Goal: Transaction & Acquisition: Purchase product/service

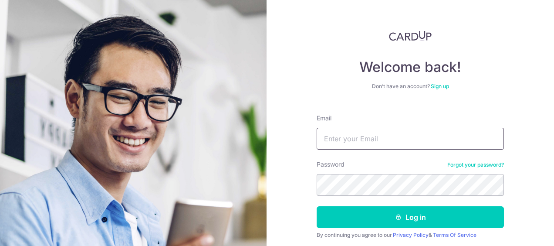
click at [354, 146] on input "Email" at bounding box center [410, 139] width 187 height 22
type input "[EMAIL_ADDRESS][DOMAIN_NAME]"
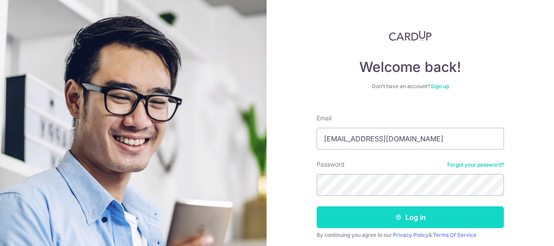
click at [414, 220] on button "Log in" at bounding box center [410, 217] width 187 height 22
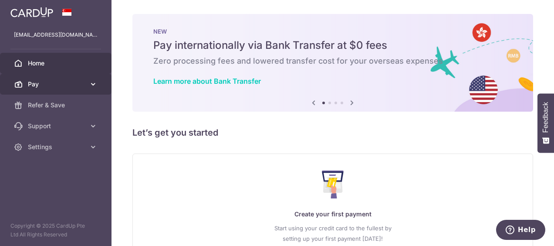
click at [91, 80] on icon at bounding box center [93, 84] width 9 height 9
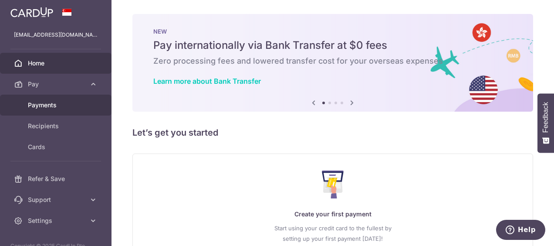
click at [60, 104] on span "Payments" at bounding box center [56, 105] width 57 height 9
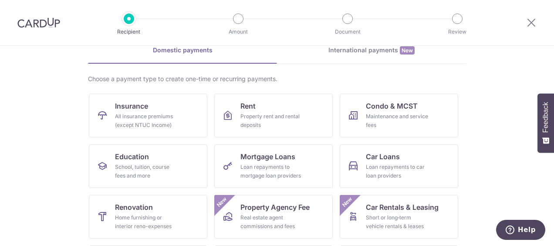
scroll to position [57, 0]
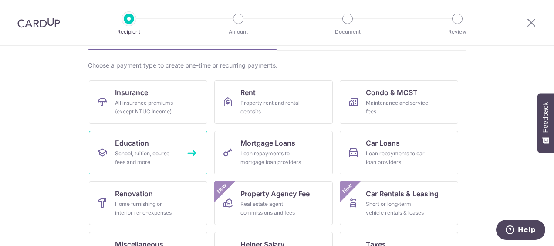
click at [156, 150] on div "School, tuition, course fees and more" at bounding box center [146, 157] width 63 height 17
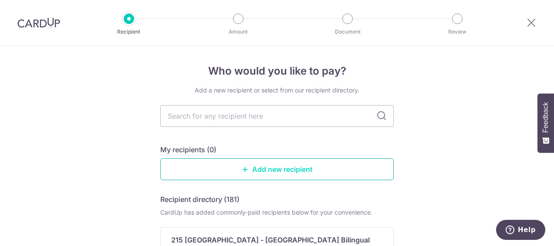
click at [263, 172] on link "Add new recipient" at bounding box center [276, 169] width 233 height 22
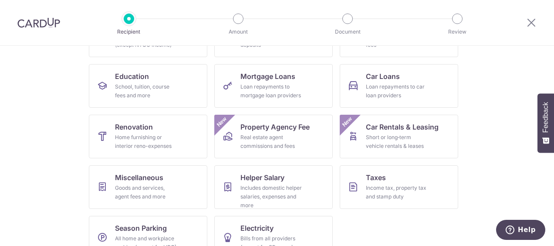
scroll to position [135, 0]
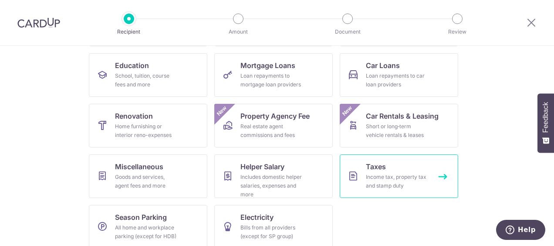
click at [384, 173] on div "Income tax, property tax and stamp duty" at bounding box center [397, 180] width 63 height 17
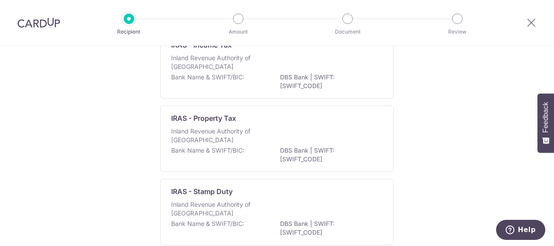
scroll to position [88, 0]
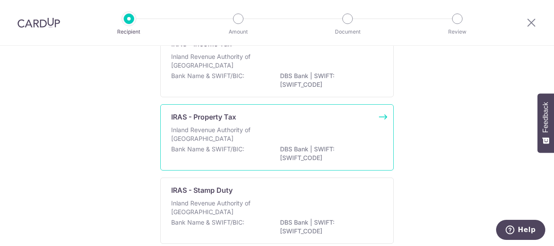
click at [247, 139] on p "Inland Revenue Authority of Singapore" at bounding box center [217, 133] width 92 height 17
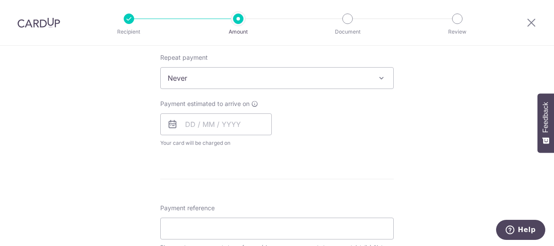
scroll to position [482, 0]
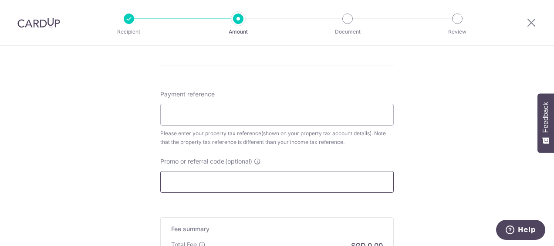
click at [343, 179] on input "Promo or referral code (optional)" at bounding box center [276, 182] width 233 height 22
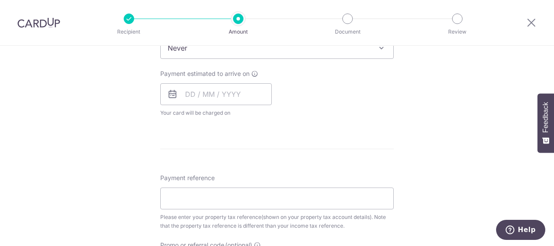
scroll to position [395, 0]
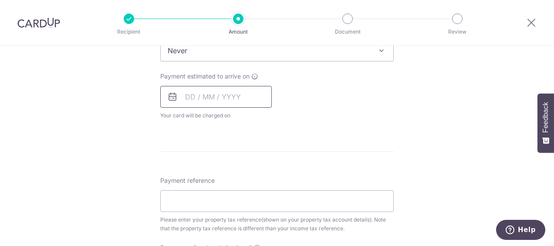
type input "mingweel972"
click at [250, 98] on input "text" at bounding box center [215, 97] width 111 height 22
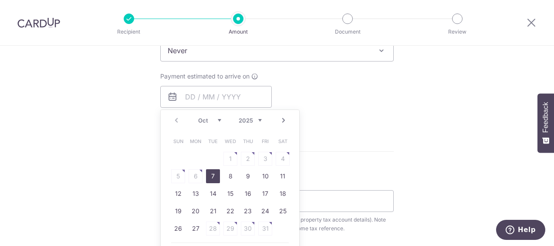
click at [263, 159] on table "Sun Mon Tue Wed Thu Fri Sat 1 2 3 4 5 6 7 8 9 10 11 12 13 14 15 16 17 18 19 20 …" at bounding box center [230, 184] width 122 height 104
click at [213, 176] on link "7" at bounding box center [213, 176] width 14 height 14
type input "07/10/2025"
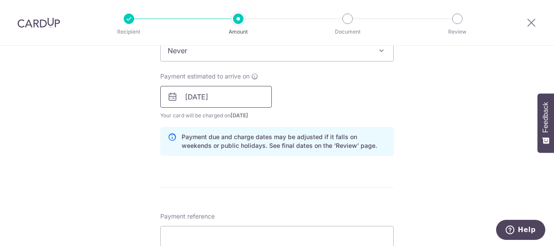
click at [246, 89] on input "07/10/2025" at bounding box center [215, 97] width 111 height 22
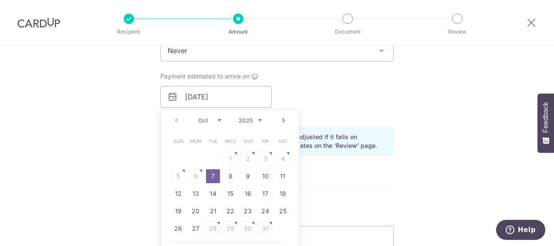
click at [266, 159] on table "Sun Mon Tue Wed Thu Fri Sat 1 2 3 4 5 6 7 8 9 10 11 12 13 14 15 16 17 18 19 20 …" at bounding box center [230, 184] width 122 height 104
click at [266, 151] on table "Sun Mon Tue Wed Thu Fri Sat 1 2 3 4 5 6 7 8 9 10 11 12 13 14 15 16 17 18 19 20 …" at bounding box center [230, 184] width 122 height 104
click at [264, 158] on table "Sun Mon Tue Wed Thu Fri Sat 1 2 3 4 5 6 7 8 9 10 11 12 13 14 15 16 17 18 19 20 …" at bounding box center [230, 184] width 122 height 104
click at [326, 116] on div "Payment estimated to arrive on 07/10/2025 Prev Next Oct Nov Dec 2025 2026 Sun M…" at bounding box center [277, 96] width 244 height 48
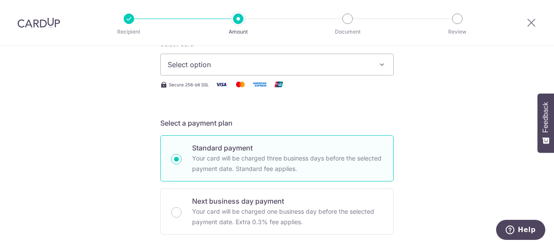
scroll to position [155, 0]
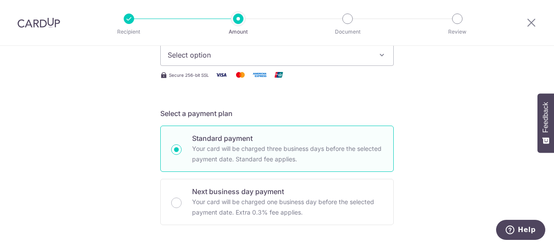
click at [379, 54] on icon "button" at bounding box center [381, 55] width 9 height 9
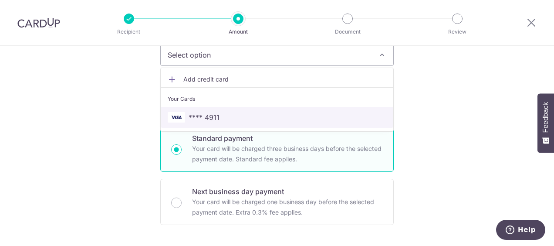
click at [200, 116] on span "**** 4911" at bounding box center [204, 117] width 31 height 10
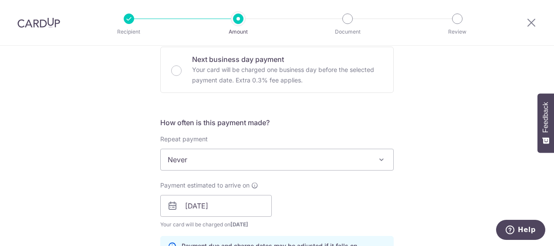
scroll to position [292, 0]
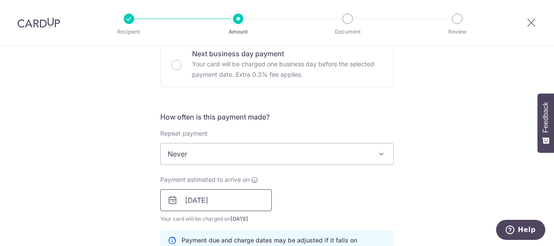
click at [209, 198] on input "07/10/2025" at bounding box center [215, 200] width 111 height 22
drag, startPoint x: 551, startPoint y: 151, endPoint x: 551, endPoint y: 168, distance: 17.4
click at [551, 168] on body "Recipient Amount Document Review Tell us more about your payment Enter payment …" at bounding box center [277, 123] width 554 height 246
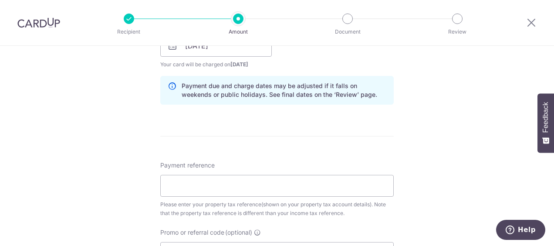
scroll to position [407, 0]
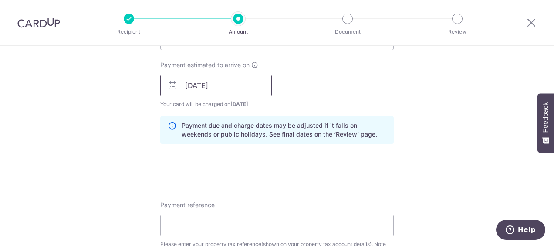
click at [233, 90] on input "07/10/2025" at bounding box center [215, 85] width 111 height 22
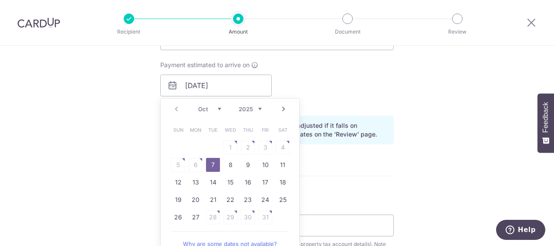
click at [192, 162] on table "Sun Mon Tue Wed Thu Fri Sat 1 2 3 4 5 6 7 8 9 10 11 12 13 14 15 16 17 18 19 20 …" at bounding box center [230, 173] width 122 height 104
click at [211, 162] on link "7" at bounding box center [213, 165] width 14 height 14
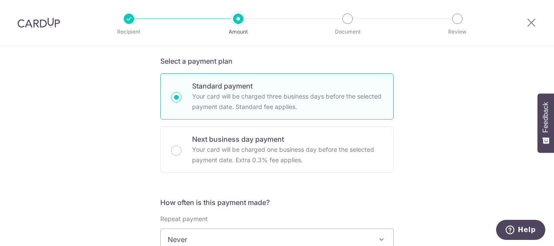
scroll to position [201, 0]
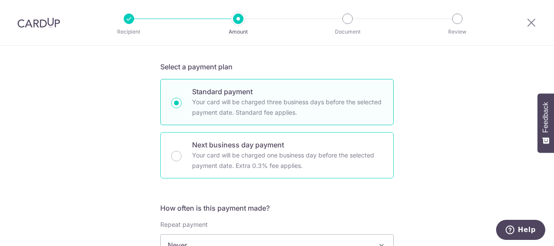
click at [254, 158] on p "Your card will be charged one business day before the selected payment date. Ex…" at bounding box center [287, 160] width 191 height 21
click at [182, 158] on input "Next business day payment Your card will be charged one business day before the…" at bounding box center [176, 156] width 10 height 10
radio input "false"
radio input "true"
click at [245, 97] on p "Your card will be charged three business days before the selected payment date.…" at bounding box center [287, 107] width 191 height 21
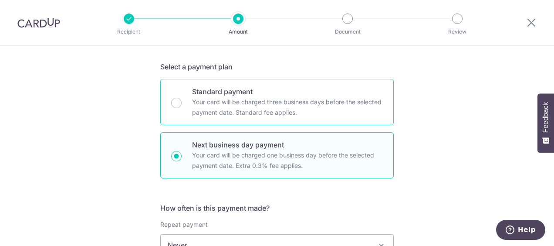
click at [182, 98] on input "Standard payment Your card will be charged three business days before the selec…" at bounding box center [176, 103] width 10 height 10
radio input "true"
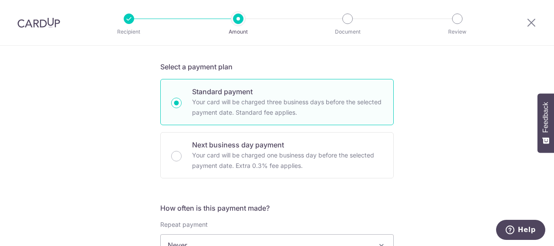
click at [171, 151] on input "Next business day payment Your card will be charged one business day before the…" at bounding box center [176, 156] width 10 height 10
radio input "true"
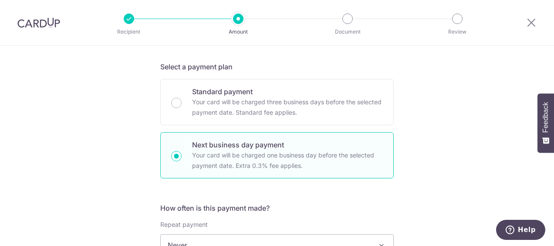
click at [171, 98] on input "Standard payment Your card will be charged three business days before the selec…" at bounding box center [176, 103] width 10 height 10
radio input "true"
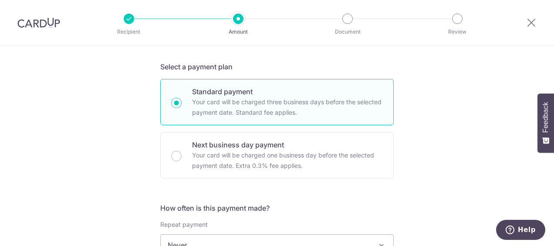
drag, startPoint x: 395, startPoint y: 74, endPoint x: 395, endPoint y: 61, distance: 12.2
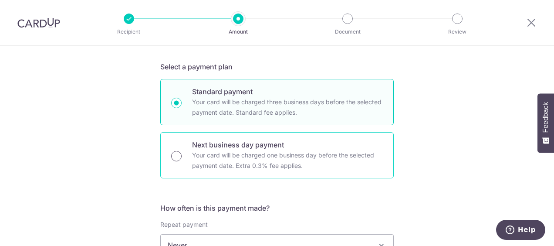
click at [173, 156] on input "Next business day payment Your card will be charged one business day before the…" at bounding box center [176, 156] width 10 height 10
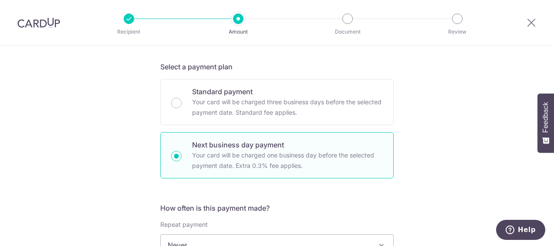
drag, startPoint x: 174, startPoint y: 156, endPoint x: 356, endPoint y: 148, distance: 182.2
click at [355, 148] on div "Next business day payment Your card will be charged one business day before the…" at bounding box center [276, 155] width 233 height 46
radio input "true"
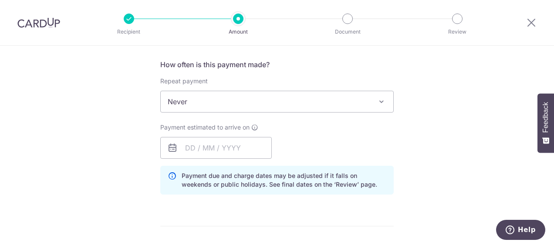
scroll to position [339, 0]
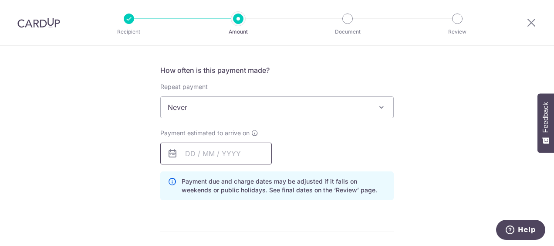
click at [244, 157] on input "text" at bounding box center [215, 153] width 111 height 22
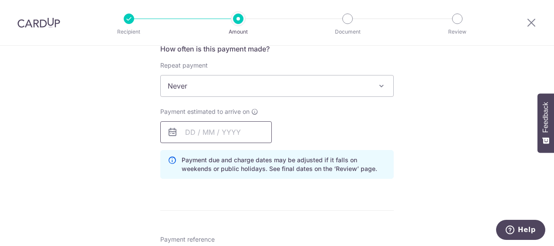
scroll to position [363, 0]
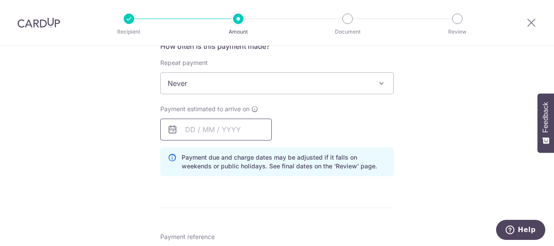
click at [188, 128] on input "text" at bounding box center [215, 129] width 111 height 22
click at [169, 131] on icon at bounding box center [172, 129] width 10 height 10
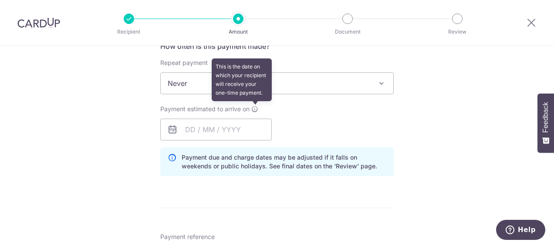
click at [251, 111] on icon at bounding box center [254, 108] width 7 height 7
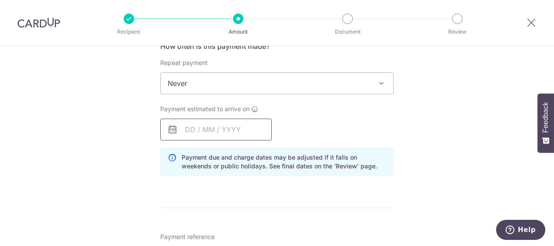
click at [202, 136] on input "text" at bounding box center [215, 129] width 111 height 22
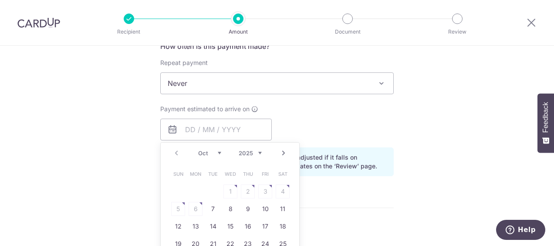
click at [263, 187] on table "Sun Mon Tue Wed Thu Fri Sat 1 2 3 4 5 6 7 8 9 10 11 12 13 14 15 16 17 18 19 20 …" at bounding box center [230, 217] width 122 height 104
click at [251, 189] on table "Sun Mon Tue Wed Thu Fri Sat 1 2 3 4 5 6 7 8 9 10 11 12 13 14 15 16 17 18 19 20 …" at bounding box center [230, 217] width 122 height 104
click at [197, 211] on table "Sun Mon Tue Wed Thu Fri Sat 1 2 3 4 5 6 7 8 9 10 11 12 13 14 15 16 17 18 19 20 …" at bounding box center [230, 217] width 122 height 104
click at [246, 192] on table "Sun Mon Tue Wed Thu Fri Sat 1 2 3 4 5 6 7 8 9 10 11 12 13 14 15 16 17 18 19 20 …" at bounding box center [230, 217] width 122 height 104
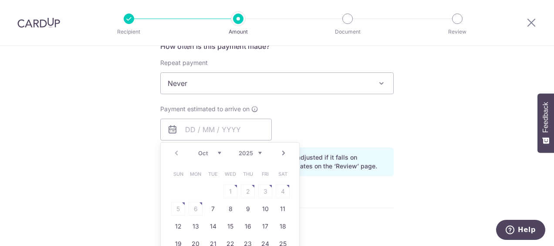
click at [255, 191] on table "Sun Mon Tue Wed Thu Fri Sat 1 2 3 4 5 6 7 8 9 10 11 12 13 14 15 16 17 18 19 20 …" at bounding box center [230, 217] width 122 height 104
drag, startPoint x: 255, startPoint y: 191, endPoint x: 335, endPoint y: 183, distance: 80.5
click at [335, 183] on form "Enter payment amount SGD The total tax payment amounts scheduled should not exc…" at bounding box center [276, 148] width 233 height 815
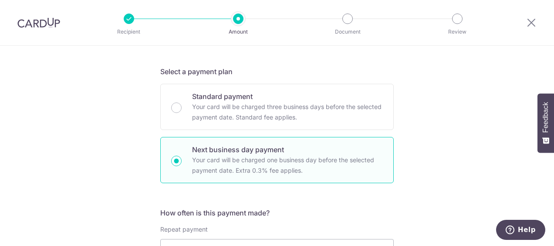
scroll to position [185, 0]
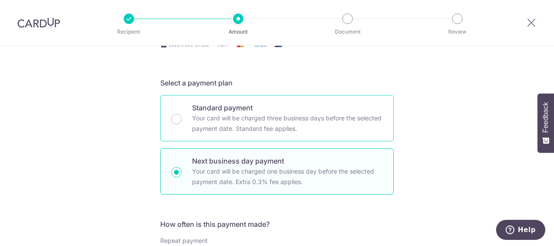
click at [288, 122] on p "Your card will be charged three business days before the selected payment date.…" at bounding box center [287, 123] width 191 height 21
click at [182, 122] on input "Standard payment Your card will be charged three business days before the selec…" at bounding box center [176, 119] width 10 height 10
radio input "true"
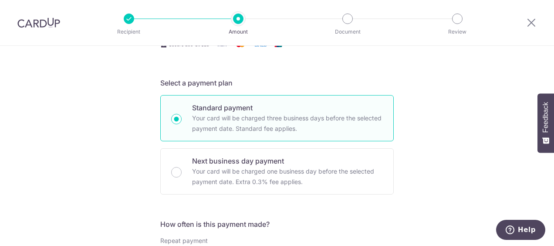
scroll to position [10, 0]
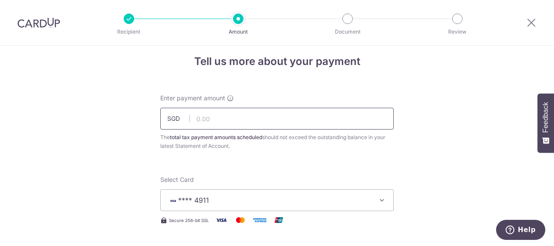
click at [303, 122] on input "text" at bounding box center [276, 119] width 233 height 22
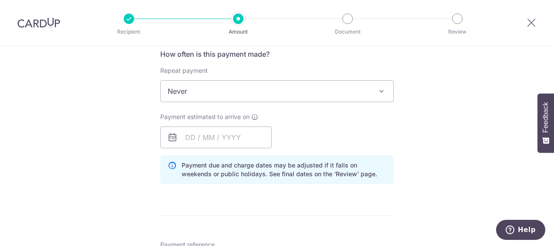
scroll to position [359, 0]
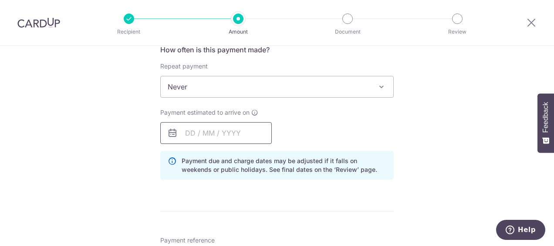
type input "1,104.00"
click at [243, 133] on input "text" at bounding box center [215, 133] width 111 height 22
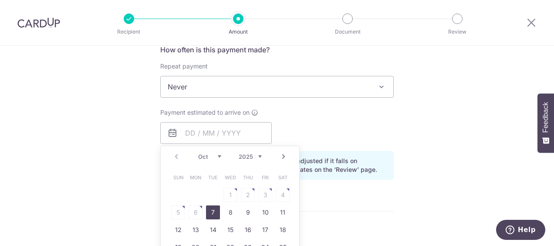
click at [208, 212] on link "7" at bounding box center [213, 212] width 14 height 14
type input "[DATE]"
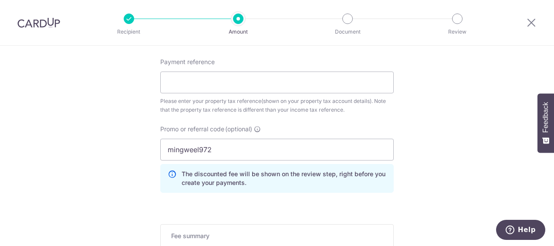
scroll to position [551, 0]
click at [238, 86] on input "Payment reference" at bounding box center [276, 81] width 233 height 22
paste input "5307398"
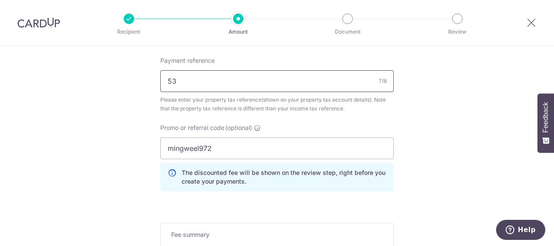
type input "5"
click at [169, 76] on input "Payment reference" at bounding box center [276, 81] width 233 height 22
paste input "5307398K"
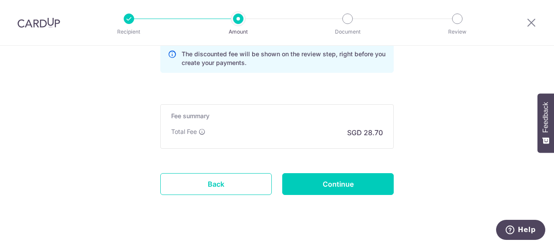
scroll to position [683, 0]
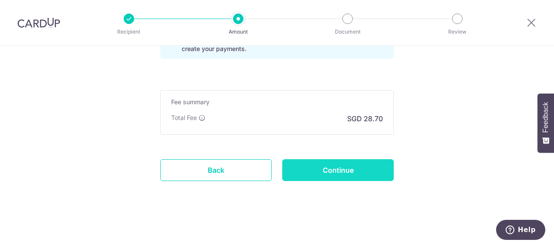
type input "5307398K"
click at [323, 173] on input "Continue" at bounding box center [337, 170] width 111 height 22
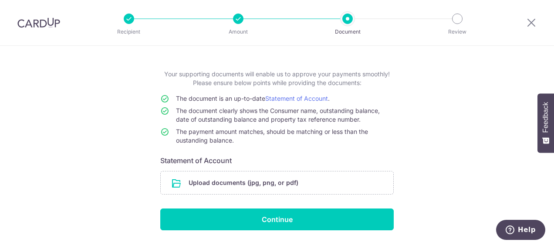
scroll to position [58, 0]
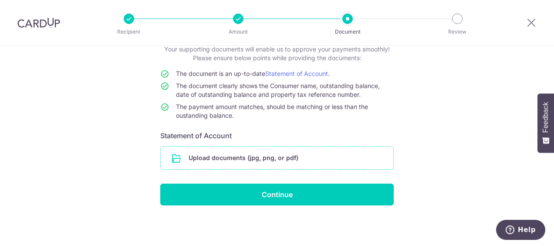
click at [253, 154] on input "file" at bounding box center [277, 157] width 232 height 23
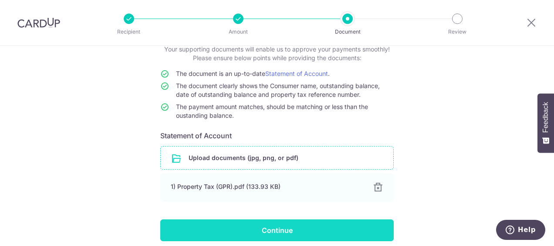
click at [276, 229] on input "Continue" at bounding box center [276, 230] width 233 height 22
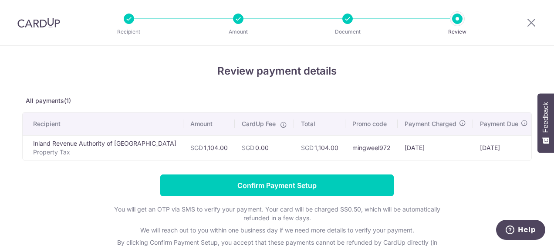
click at [478, 145] on td "07/10/2025" at bounding box center [504, 147] width 62 height 25
click at [430, 118] on th "Payment Charged" at bounding box center [434, 123] width 75 height 23
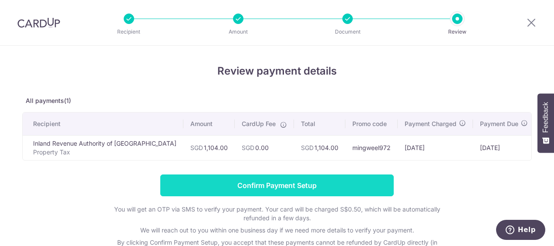
click at [346, 192] on input "Confirm Payment Setup" at bounding box center [276, 185] width 233 height 22
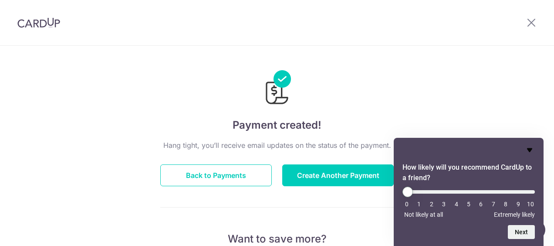
click at [532, 151] on icon "Hide survey" at bounding box center [529, 150] width 10 height 10
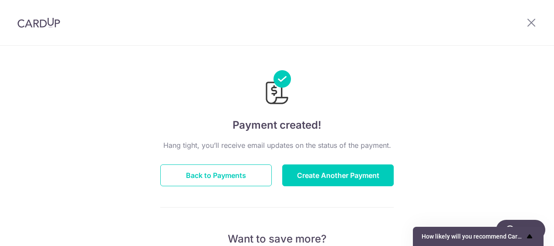
click at [483, 239] on span "How likely will you recommend CardUp to a friend?" at bounding box center [472, 235] width 103 height 7
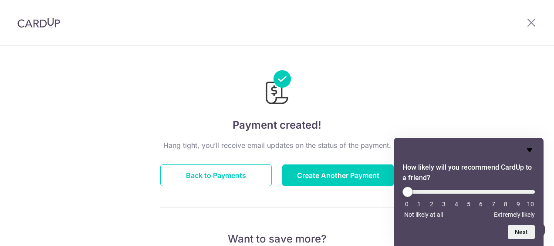
click at [532, 148] on icon "Hide survey" at bounding box center [529, 150] width 10 height 10
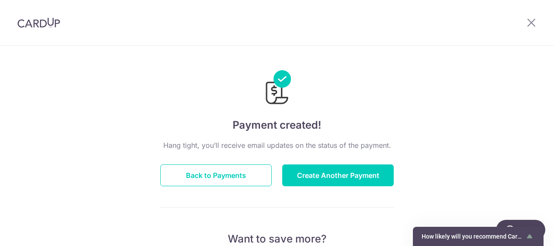
drag, startPoint x: 549, startPoint y: 94, endPoint x: 551, endPoint y: 118, distance: 24.1
click at [551, 118] on section "× Invite your friends via email To Send Invitations Sample From CardUp Subject …" at bounding box center [277, 146] width 554 height 200
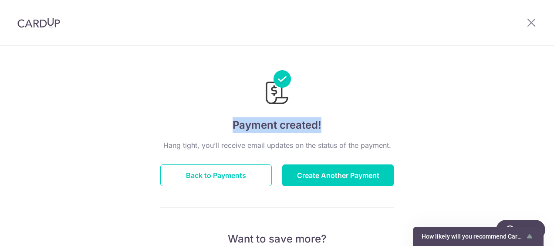
drag, startPoint x: 551, startPoint y: 118, endPoint x: 460, endPoint y: 110, distance: 91.3
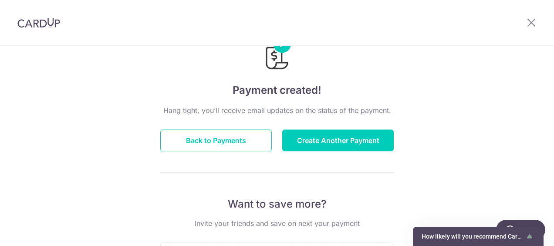
scroll to position [31, 0]
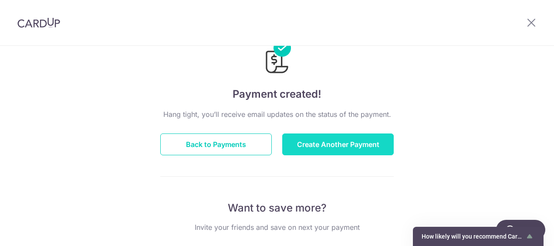
click at [366, 143] on button "Create Another Payment" at bounding box center [337, 144] width 111 height 22
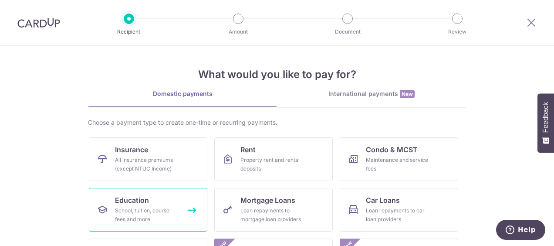
click at [156, 196] on link "Education School, tuition, course fees and more" at bounding box center [148, 210] width 118 height 44
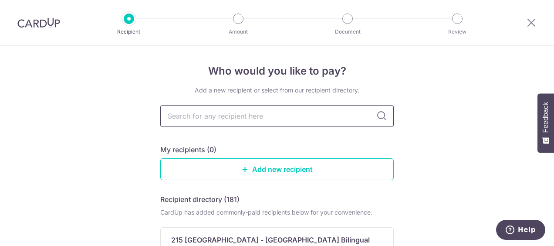
click at [232, 118] on input "text" at bounding box center [276, 116] width 233 height 22
type input "m"
click at [266, 166] on link "Add new recipient" at bounding box center [276, 169] width 233 height 22
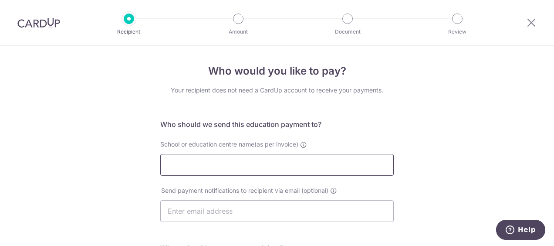
click at [209, 169] on input "School or education centre name(as per invoice)" at bounding box center [276, 165] width 233 height 22
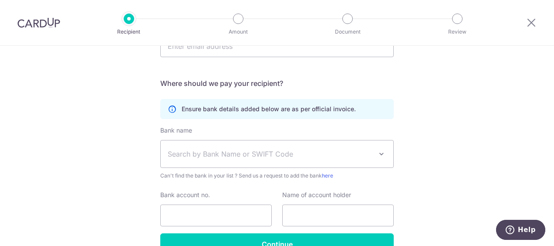
scroll to position [167, 0]
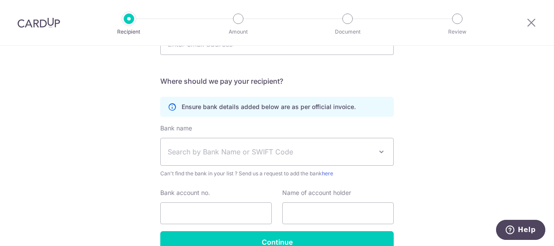
type input "MapleBear Schoolhouse Pte Ltd"
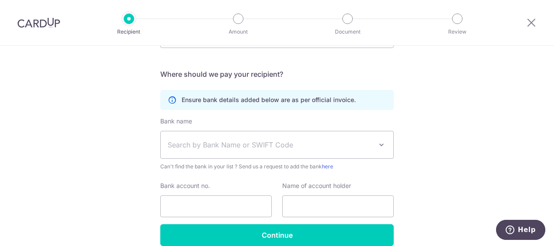
scroll to position [177, 0]
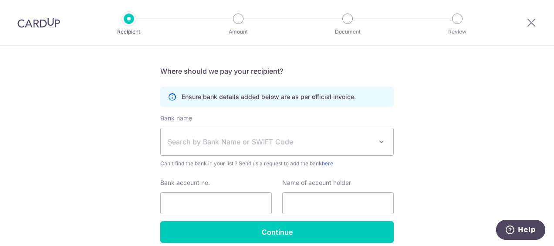
click at [381, 140] on span at bounding box center [381, 141] width 10 height 10
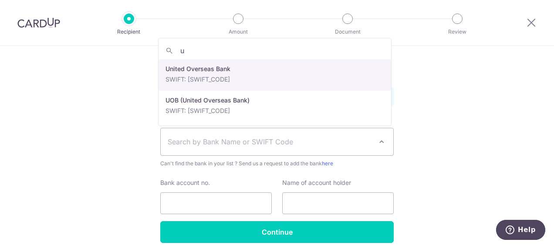
type input "uo"
select select "23668"
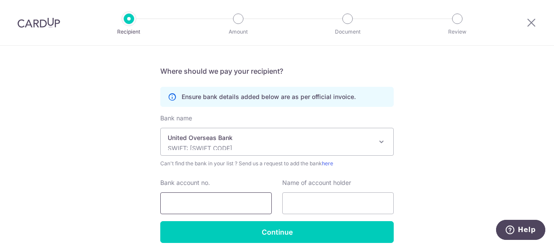
click at [203, 203] on input "Bank account no." at bounding box center [215, 203] width 111 height 22
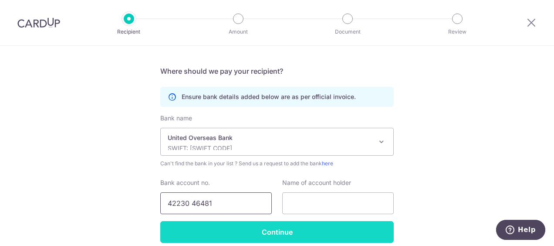
type input "42230 46481"
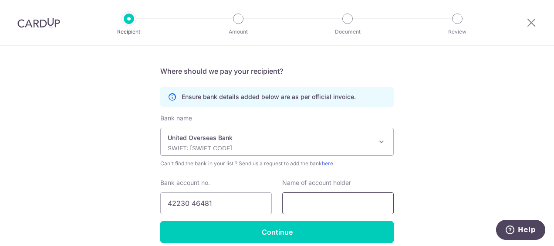
click at [355, 205] on input "text" at bounding box center [337, 203] width 111 height 22
click at [342, 205] on input "text" at bounding box center [337, 203] width 111 height 22
click at [316, 204] on input "text" at bounding box center [337, 203] width 111 height 22
click at [418, 205] on div "Who would you like to pay? Your recipient does not need a CardUp account to rec…" at bounding box center [277, 76] width 554 height 414
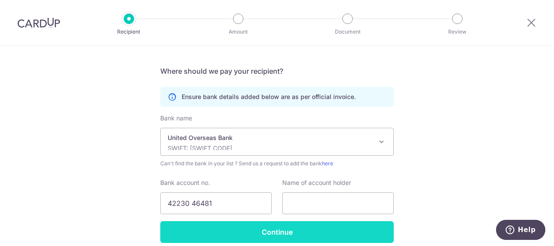
click at [296, 226] on input "Continue" at bounding box center [276, 232] width 233 height 22
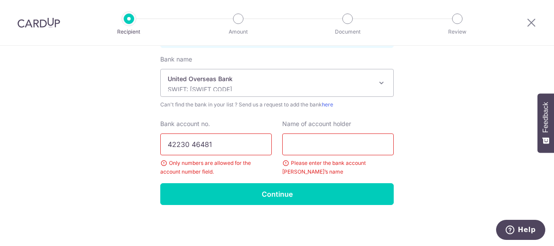
click at [199, 140] on input "42230 46481" at bounding box center [215, 144] width 111 height 22
click at [187, 143] on input "42230 46481" at bounding box center [215, 144] width 111 height 22
type input "4223046481"
click at [347, 147] on input "text" at bounding box center [337, 144] width 111 height 22
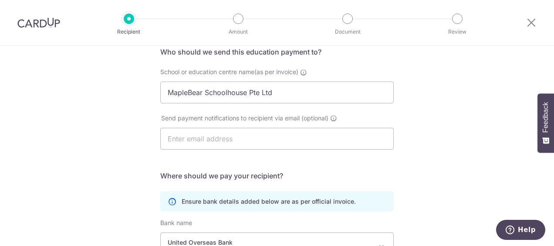
scroll to position [70, 0]
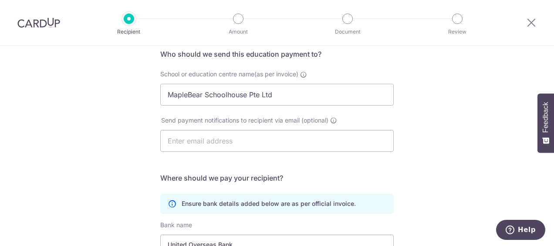
click at [262, 76] on span "School or education centre name(as per invoice)" at bounding box center [229, 73] width 138 height 7
click at [262, 84] on input "MapleBear Schoolhouse Pte Ltd" at bounding box center [276, 95] width 233 height 22
drag, startPoint x: 282, startPoint y: 94, endPoint x: 125, endPoint y: 94, distance: 157.6
click at [125, 94] on div "Who would you like to pay? Your recipient does not need a CardUp account to rec…" at bounding box center [277, 193] width 554 height 435
click at [145, 84] on div "Who would you like to pay? Your recipient does not need a CardUp account to rec…" at bounding box center [277, 193] width 554 height 435
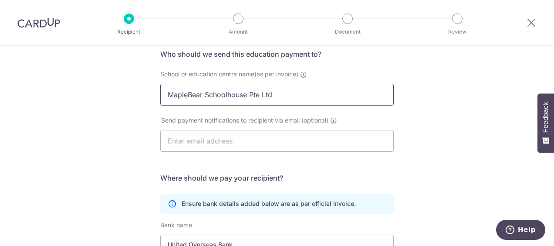
drag, startPoint x: 166, startPoint y: 93, endPoint x: 273, endPoint y: 95, distance: 106.7
click at [273, 95] on input "MapleBear Schoolhouse Pte Ltd" at bounding box center [276, 95] width 233 height 22
click at [280, 227] on div "Bank name UBS AG ANEXT BANK PTE LTD Australia & New Zealand Banking Group BANGK…" at bounding box center [276, 247] width 233 height 54
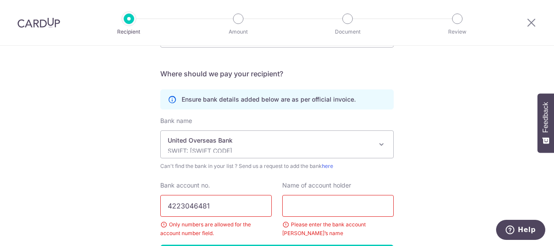
scroll to position [195, 0]
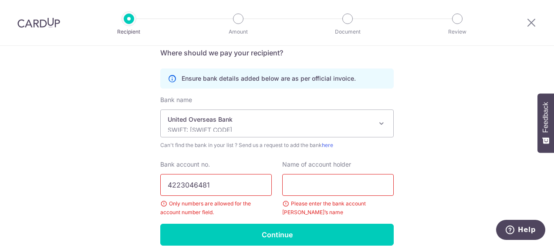
click at [374, 191] on input "text" at bounding box center [337, 185] width 111 height 22
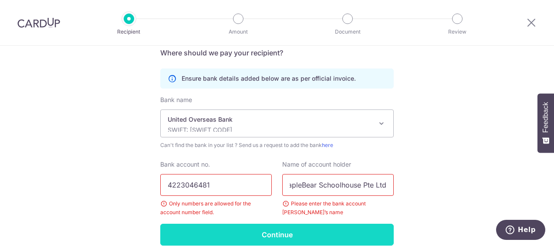
type input "MapleBear Schoolhouse Pte Ltd"
click at [281, 233] on input "Continue" at bounding box center [276, 234] width 233 height 22
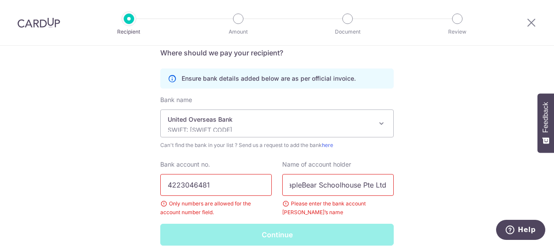
scroll to position [0, 0]
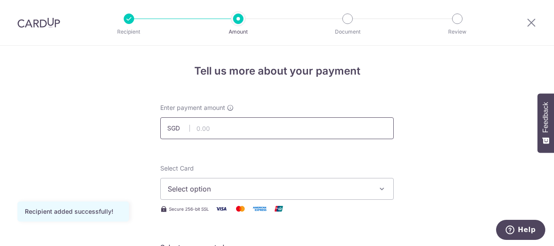
click at [227, 131] on input "text" at bounding box center [276, 128] width 233 height 22
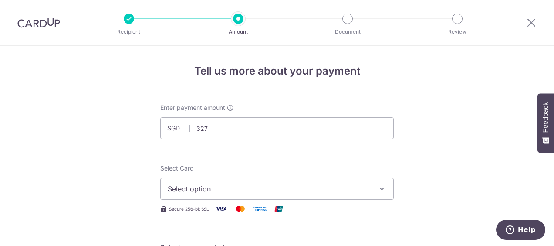
type input "327.00"
click at [303, 191] on span "Select option" at bounding box center [269, 188] width 203 height 10
drag, startPoint x: 549, startPoint y: 69, endPoint x: 548, endPoint y: 98, distance: 29.2
click at [548, 98] on body "Recipient Amount Document Review Tell us more about your payment Enter payment …" at bounding box center [277, 123] width 554 height 246
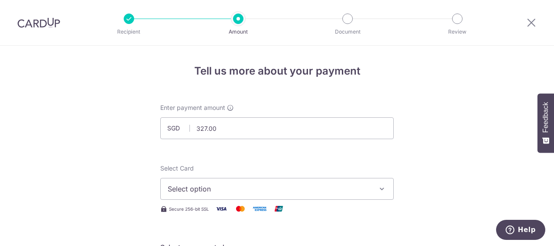
click at [373, 184] on button "Select option" at bounding box center [276, 189] width 233 height 22
click at [322, 227] on li "Your Cards" at bounding box center [277, 231] width 232 height 20
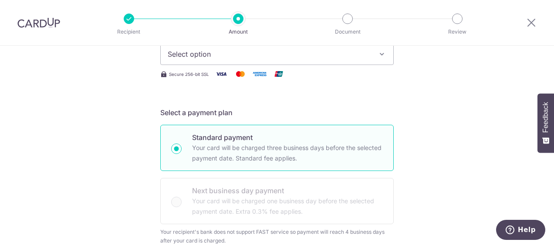
scroll to position [128, 0]
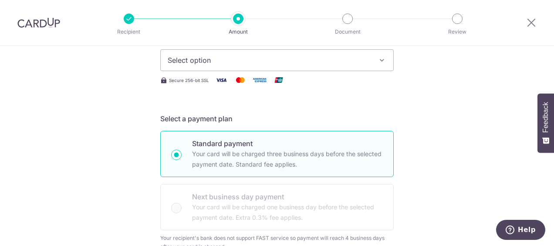
click at [382, 57] on icon "button" at bounding box center [381, 60] width 9 height 9
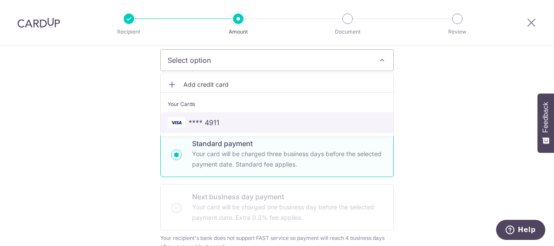
click at [315, 125] on span "**** 4911" at bounding box center [277, 122] width 219 height 10
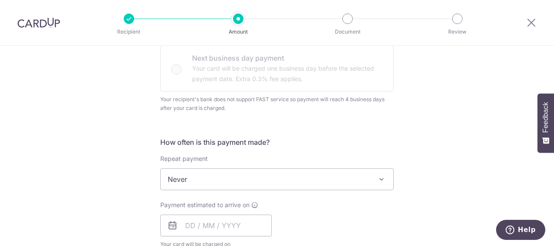
scroll to position [269, 0]
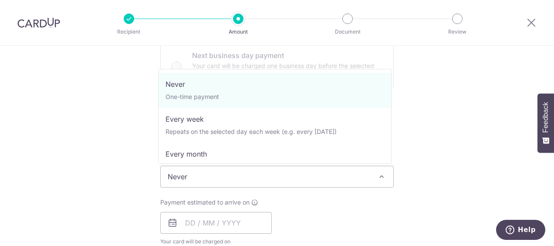
click at [376, 169] on span "Never" at bounding box center [277, 176] width 232 height 21
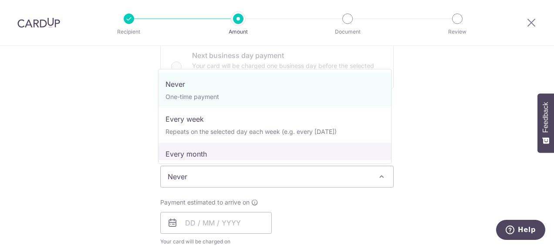
select select "3"
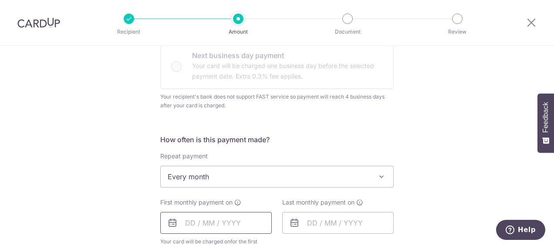
click at [232, 223] on input "text" at bounding box center [215, 223] width 111 height 22
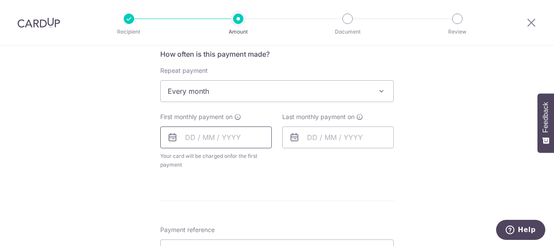
scroll to position [357, 0]
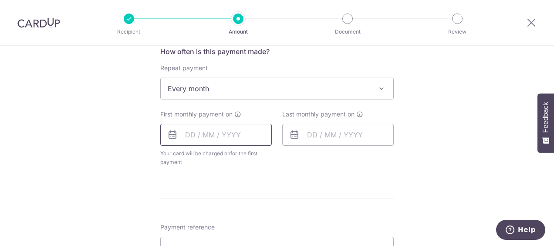
click at [237, 139] on input "text" at bounding box center [215, 135] width 111 height 22
click at [167, 134] on icon at bounding box center [172, 134] width 10 height 10
click at [191, 131] on input "text" at bounding box center [215, 135] width 111 height 22
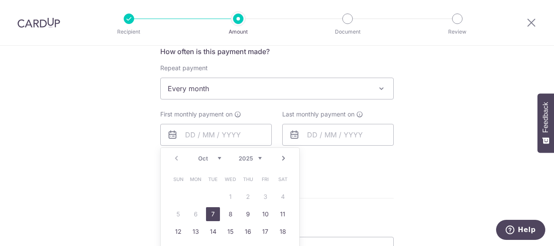
click at [212, 212] on link "7" at bounding box center [213, 214] width 14 height 14
type input "[DATE]"
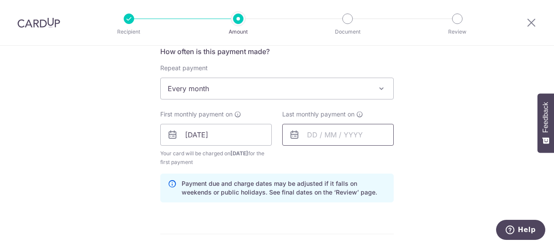
click at [355, 129] on input "text" at bounding box center [337, 135] width 111 height 22
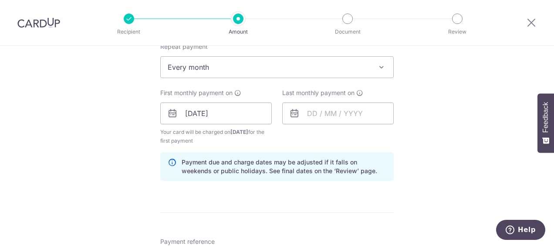
scroll to position [391, 0]
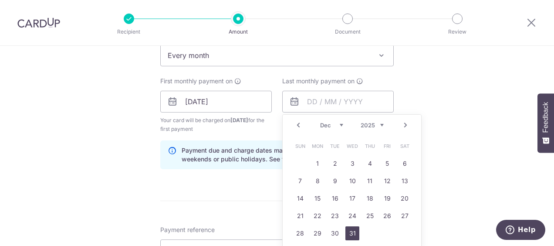
click at [346, 229] on link "31" at bounding box center [352, 233] width 14 height 14
type input "31/12/2025"
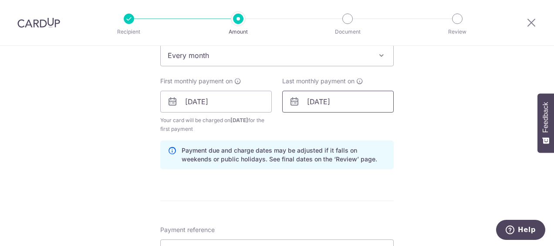
click at [344, 99] on input "31/12/2025" at bounding box center [337, 102] width 111 height 22
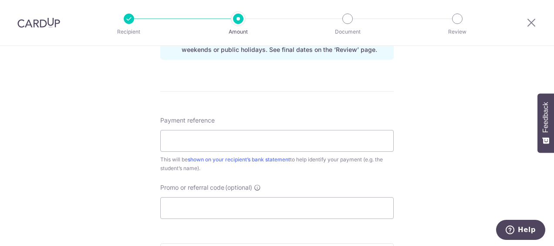
scroll to position [505, 0]
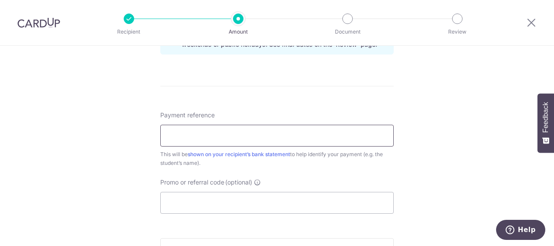
click at [332, 141] on input "Payment reference" at bounding box center [276, 136] width 233 height 22
paste input "20251000044"
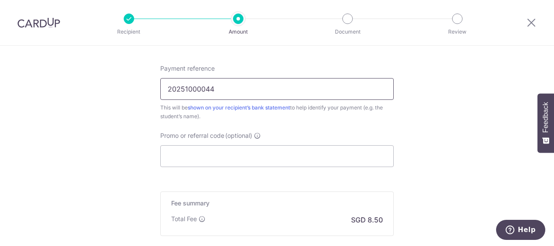
scroll to position [558, 0]
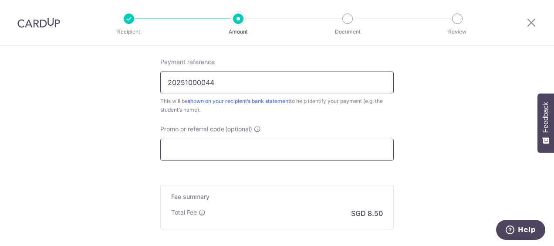
type input "20251000044"
click at [223, 141] on input "Promo or referral code (optional)" at bounding box center [276, 149] width 233 height 22
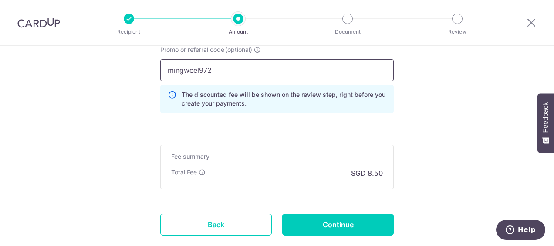
scroll to position [692, 0]
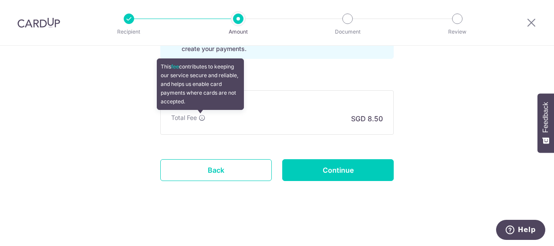
type input "mingweel972"
click at [200, 118] on icon at bounding box center [202, 117] width 7 height 7
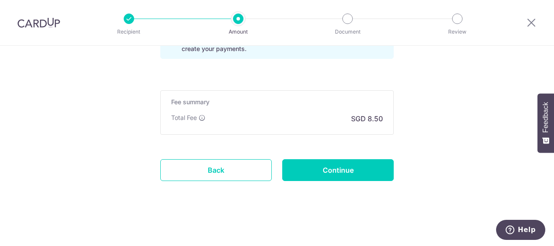
click at [384, 110] on div "Fee summary Base fee Extend fee Next-day fee Total Fee SGD 8.50" at bounding box center [276, 112] width 233 height 44
click at [369, 123] on div "Fee summary Base fee Extend fee Next-day fee Total Fee SGD 8.50" at bounding box center [276, 112] width 233 height 44
click at [220, 174] on link "Back" at bounding box center [215, 170] width 111 height 22
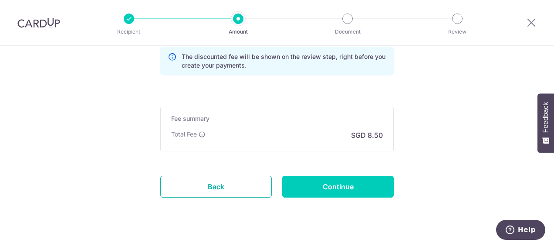
scroll to position [688, 0]
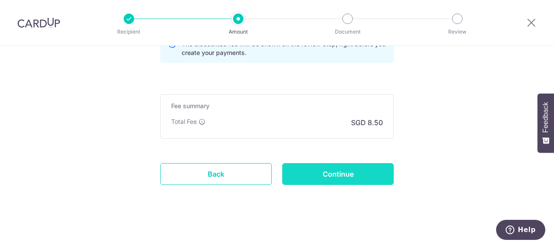
click at [349, 174] on input "Continue" at bounding box center [337, 174] width 111 height 22
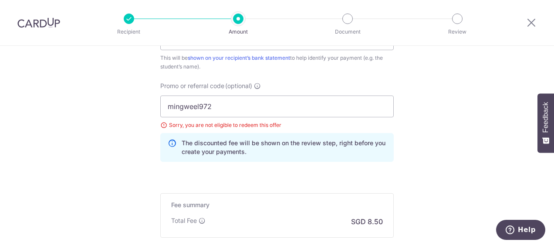
scroll to position [553, 0]
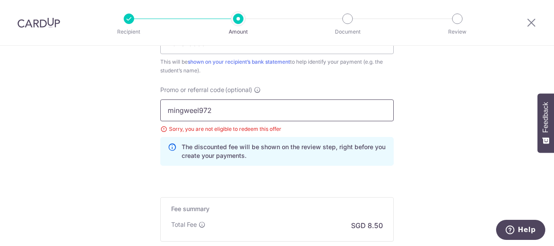
click at [280, 115] on input "mingweel972" at bounding box center [276, 110] width 233 height 22
type input "m"
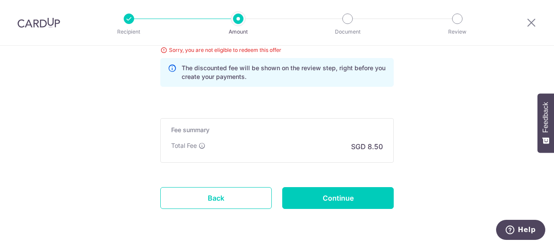
scroll to position [640, 0]
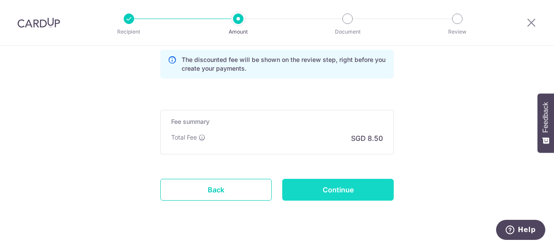
type input "3home25r"
click at [334, 196] on input "Continue" at bounding box center [337, 190] width 111 height 22
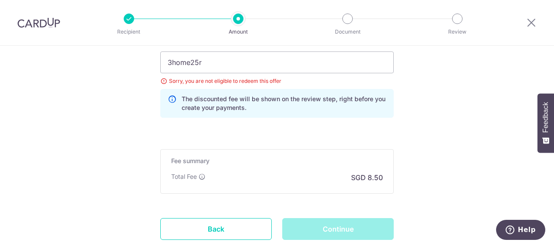
scroll to position [588, 0]
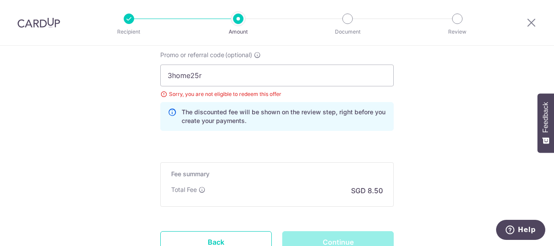
click at [342, 235] on div "Continue" at bounding box center [338, 242] width 122 height 22
click at [342, 236] on div "Continue" at bounding box center [338, 242] width 122 height 22
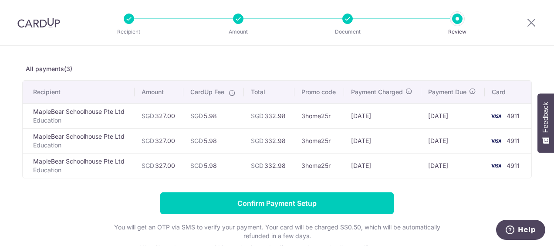
scroll to position [34, 0]
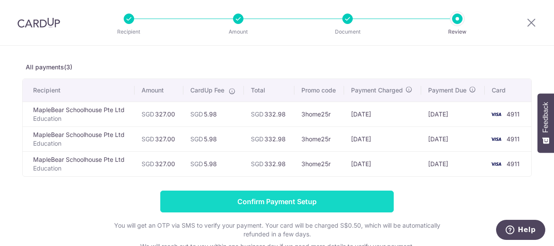
click at [226, 201] on input "Confirm Payment Setup" at bounding box center [276, 201] width 233 height 22
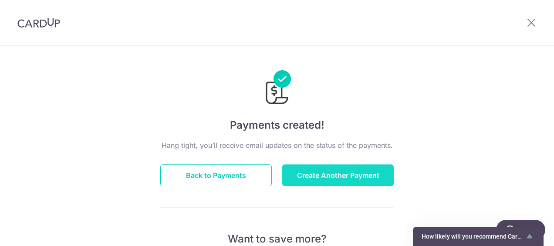
click at [318, 175] on button "Create Another Payment" at bounding box center [337, 175] width 111 height 22
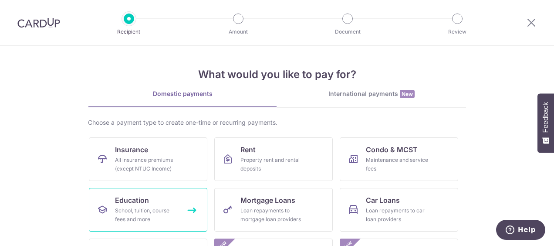
click at [138, 205] on link "Education School, tuition, course fees and more" at bounding box center [148, 210] width 118 height 44
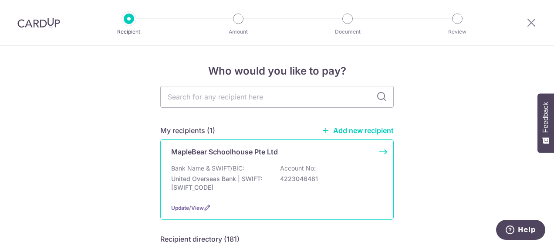
click at [212, 161] on div "MapleBear Schoolhouse Pte Ltd Bank Name & SWIFT/BIC: United Overseas Bank | SWI…" at bounding box center [276, 179] width 233 height 81
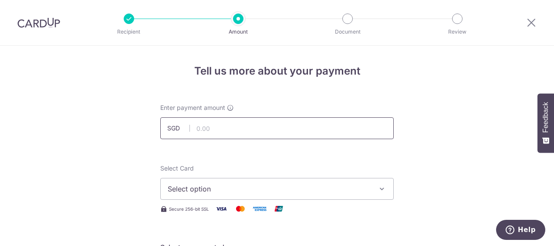
click at [229, 130] on input "text" at bounding box center [276, 128] width 233 height 22
type input "1,422.40"
click at [244, 191] on span "Select option" at bounding box center [269, 188] width 203 height 10
drag, startPoint x: 548, startPoint y: 76, endPoint x: 548, endPoint y: 91, distance: 14.8
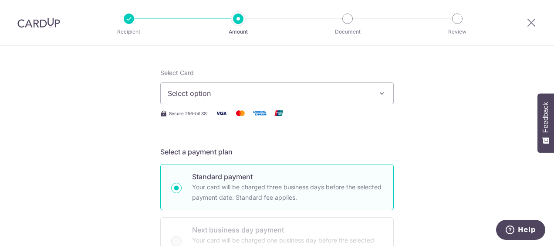
scroll to position [101, 0]
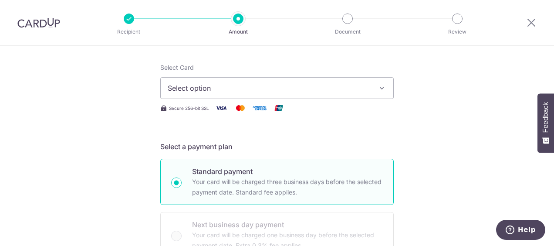
click at [300, 94] on button "Select option" at bounding box center [276, 88] width 233 height 22
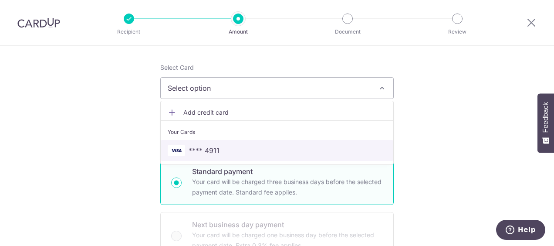
click at [256, 148] on span "**** 4911" at bounding box center [277, 150] width 219 height 10
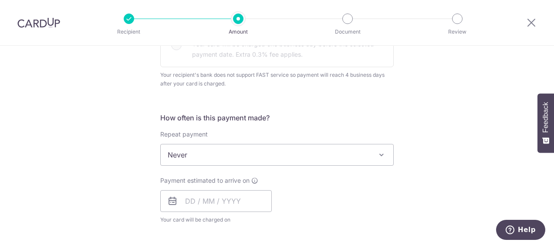
scroll to position [293, 0]
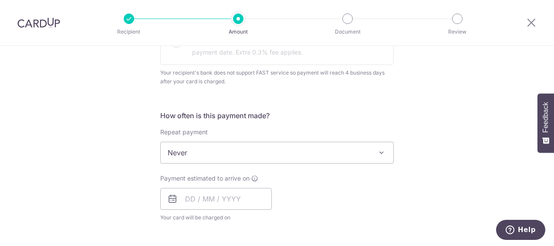
click at [363, 152] on span "Never" at bounding box center [277, 152] width 232 height 21
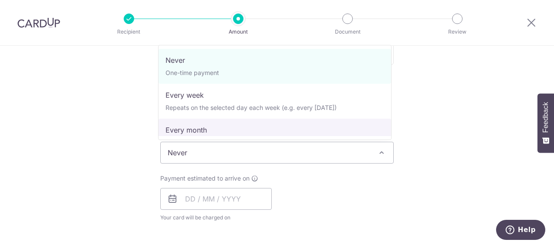
select select "3"
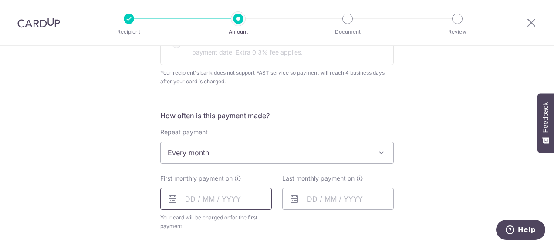
click at [240, 196] on input "text" at bounding box center [215, 199] width 111 height 22
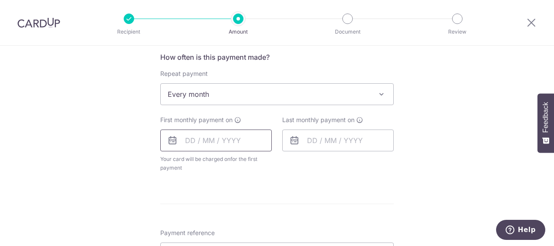
scroll to position [356, 0]
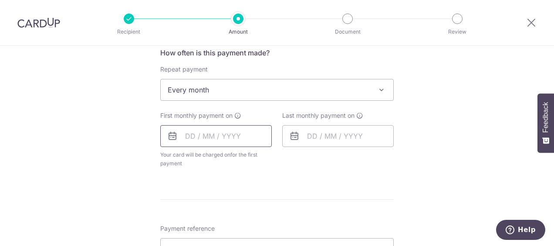
click at [244, 137] on input "text" at bounding box center [215, 136] width 111 height 22
drag, startPoint x: 244, startPoint y: 137, endPoint x: 172, endPoint y: 138, distance: 71.4
click at [172, 138] on icon at bounding box center [172, 136] width 10 height 10
click at [173, 137] on icon at bounding box center [172, 136] width 10 height 10
click at [192, 132] on input "text" at bounding box center [215, 136] width 111 height 22
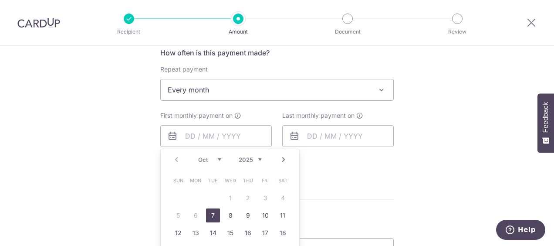
click at [211, 210] on link "7" at bounding box center [213, 215] width 14 height 14
type input "[DATE]"
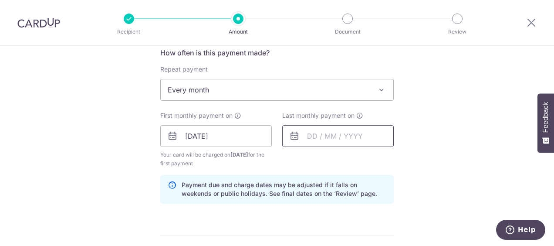
click at [354, 138] on input "text" at bounding box center [337, 136] width 111 height 22
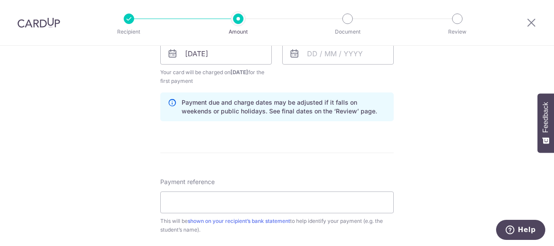
scroll to position [440, 0]
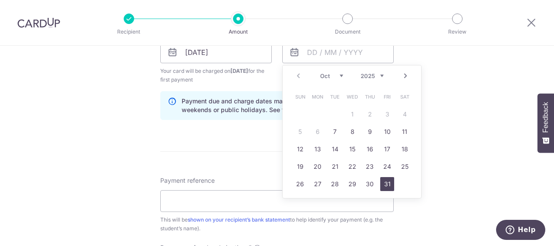
click at [383, 182] on link "31" at bounding box center [387, 184] width 14 height 14
type input "31/10/2025"
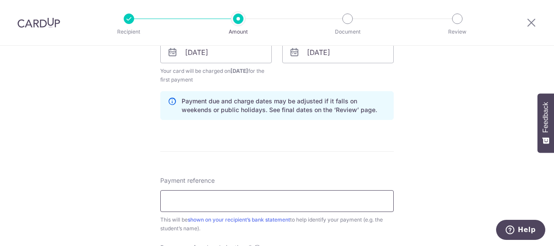
paste input "20251000045"
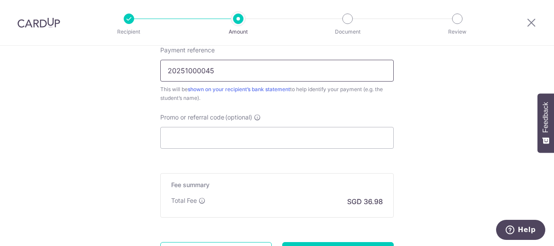
scroll to position [573, 0]
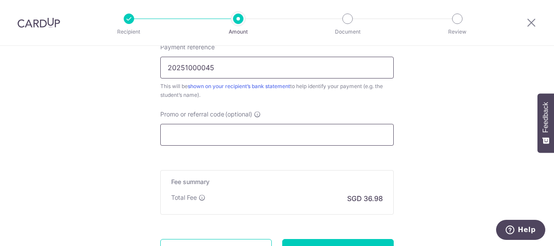
type input "20251000045"
click at [332, 138] on input "Promo or referral code (optional)" at bounding box center [276, 135] width 233 height 22
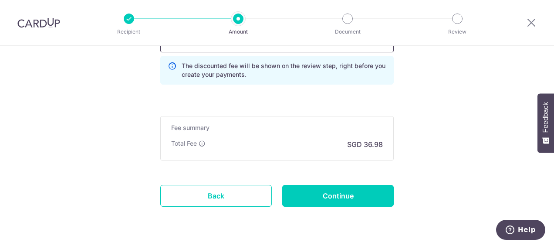
scroll to position [692, 0]
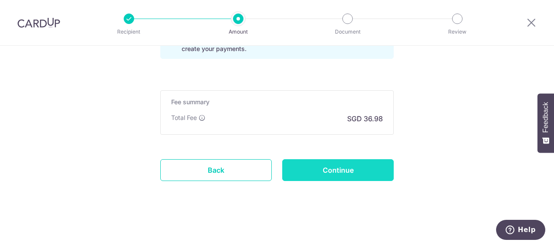
type input "3home25R"
click at [351, 168] on input "Continue" at bounding box center [337, 170] width 111 height 22
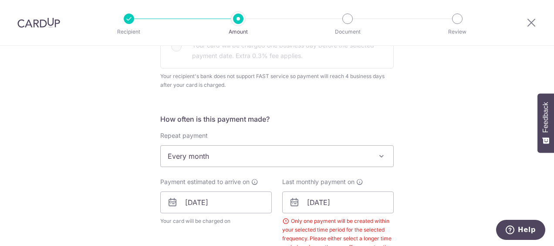
scroll to position [289, 0]
click at [331, 202] on input "[DATE]" at bounding box center [337, 203] width 111 height 22
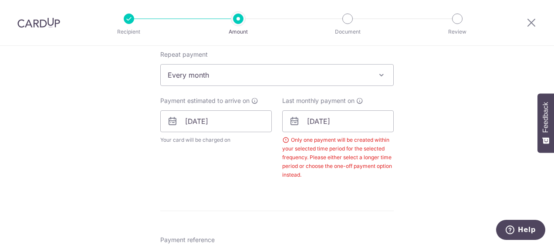
scroll to position [370, 0]
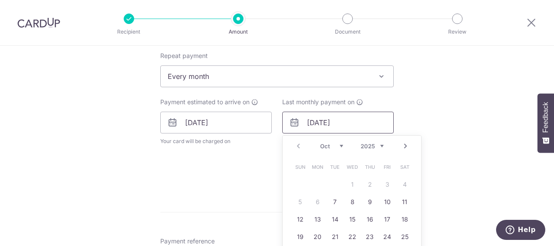
click at [319, 124] on input "[DATE]" at bounding box center [337, 122] width 111 height 22
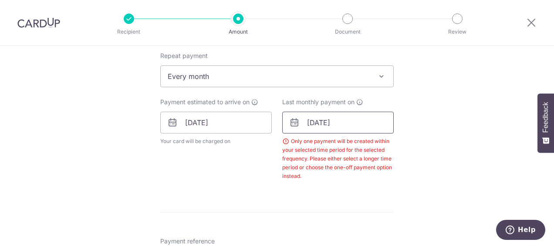
click at [357, 122] on input "[DATE]" at bounding box center [337, 122] width 111 height 22
type input "[DATE]"
click button "Add Card" at bounding box center [0, 0] width 0 height 0
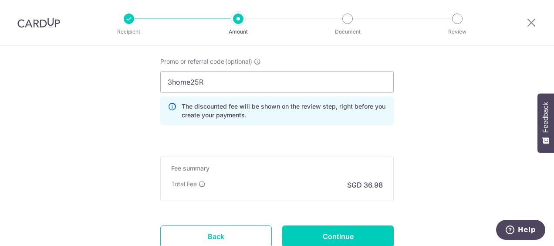
scroll to position [718, 0]
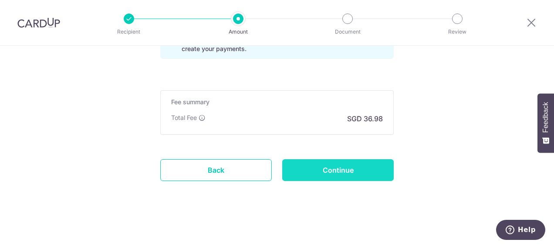
click at [354, 163] on input "Continue" at bounding box center [337, 170] width 111 height 22
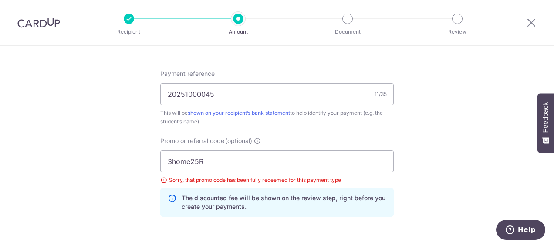
scroll to position [500, 0]
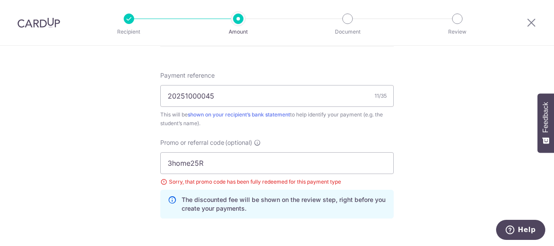
drag, startPoint x: 552, startPoint y: 202, endPoint x: 552, endPoint y: 179, distance: 23.9
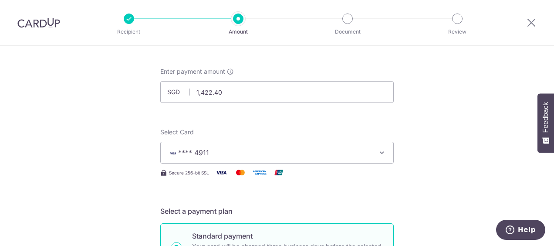
scroll to position [0, 0]
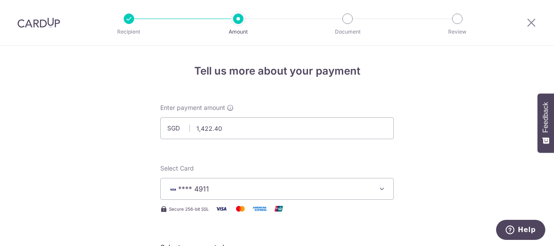
click at [225, 103] on label "Enter payment amount" at bounding box center [197, 107] width 74 height 9
click at [531, 23] on icon at bounding box center [531, 22] width 10 height 11
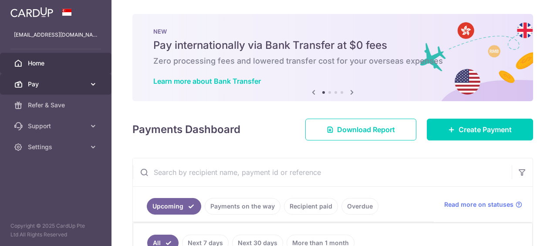
click at [87, 84] on link "Pay" at bounding box center [55, 84] width 111 height 21
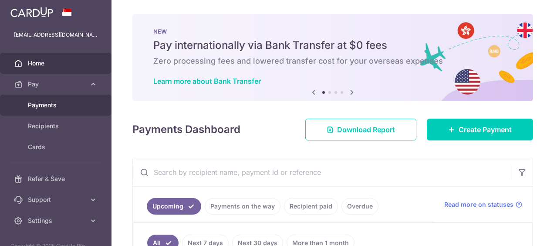
click at [59, 104] on span "Payments" at bounding box center [56, 105] width 57 height 9
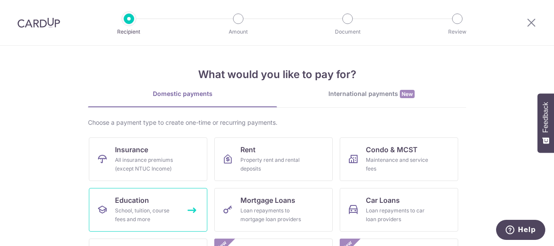
click at [133, 202] on span "Education" at bounding box center [132, 200] width 34 height 10
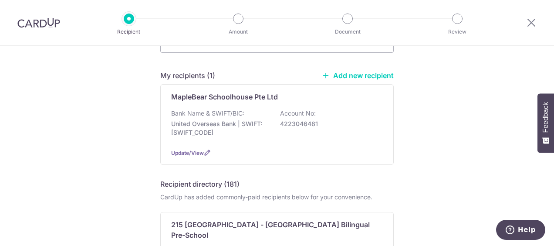
scroll to position [54, 0]
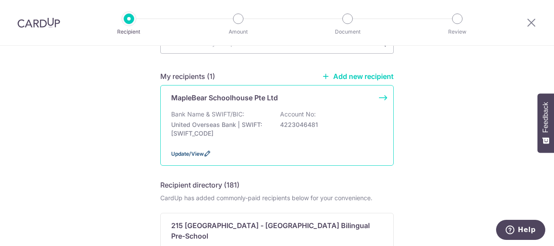
click at [177, 155] on span "Update/View" at bounding box center [187, 153] width 33 height 7
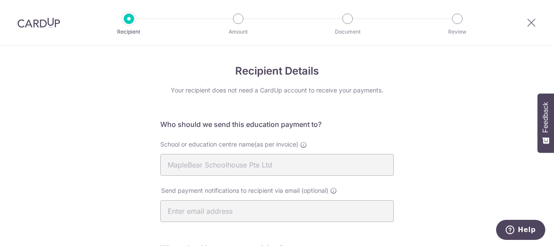
drag, startPoint x: 547, startPoint y: 77, endPoint x: 555, endPoint y: 142, distance: 66.2
click at [553, 142] on html "Recipient Amount Document Review Recipient Details Your recipient does not need…" at bounding box center [277, 123] width 554 height 246
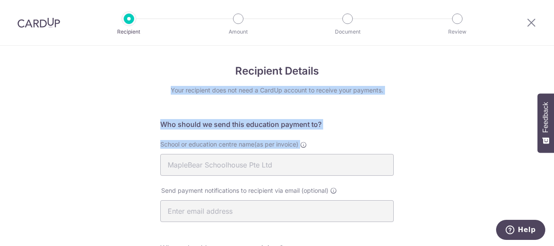
click at [467, 149] on div "Recipient Details Your recipient does not need a CardUp account to receive your…" at bounding box center [277, 247] width 554 height 402
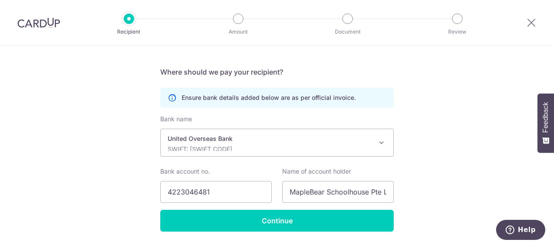
scroll to position [202, 0]
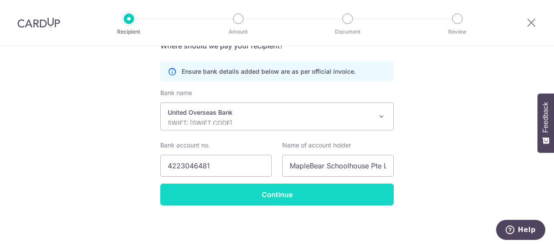
click at [288, 193] on input "Continue" at bounding box center [276, 194] width 233 height 22
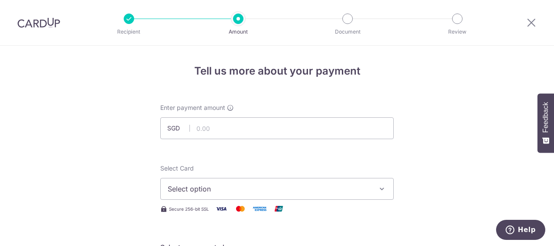
drag, startPoint x: 549, startPoint y: 69, endPoint x: 548, endPoint y: 112, distance: 43.1
click at [548, 114] on body "Recipient Amount Document Review Tell us more about your payment Enter payment …" at bounding box center [277, 123] width 554 height 246
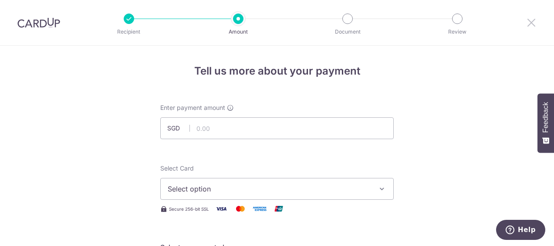
click at [531, 24] on icon at bounding box center [531, 22] width 10 height 11
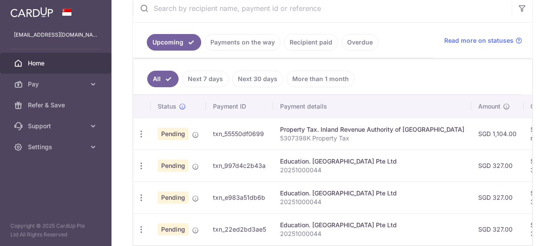
scroll to position [184, 0]
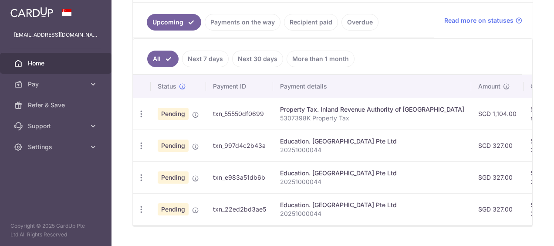
click at [189, 148] on td "Pending" at bounding box center [178, 145] width 55 height 32
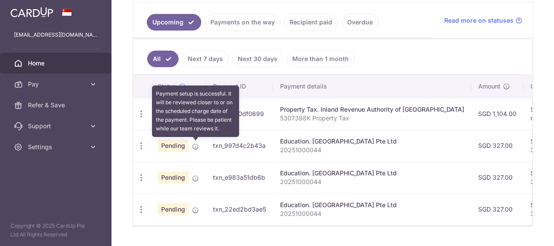
click at [197, 145] on icon at bounding box center [195, 146] width 7 height 7
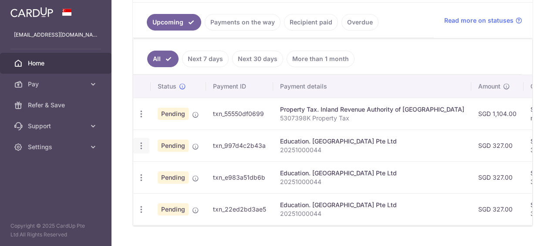
click at [141, 145] on icon "button" at bounding box center [141, 145] width 9 height 9
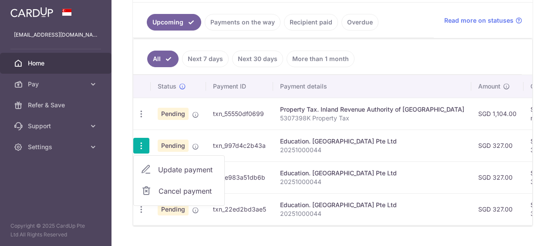
click at [171, 168] on span "Update payment" at bounding box center [187, 169] width 59 height 10
radio input "true"
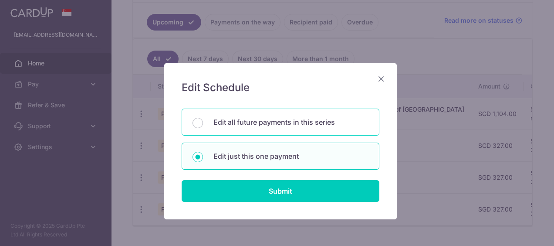
click at [228, 116] on div "Edit all future payments in this series" at bounding box center [281, 121] width 198 height 27
radio input "true"
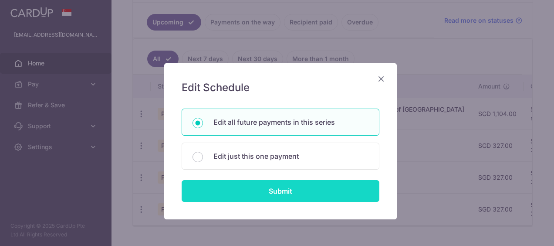
click at [243, 189] on input "Submit" at bounding box center [281, 191] width 198 height 22
radio input "true"
type input "327.00"
type input "20251000044"
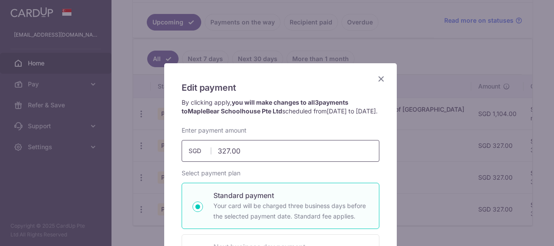
click at [247, 162] on input "327.00" at bounding box center [281, 151] width 198 height 22
click at [226, 158] on input "327.00" at bounding box center [281, 151] width 198 height 22
click at [292, 145] on div "Enter payment amount 327.00 327.00 SGD To change the payment amount, please can…" at bounding box center [281, 144] width 198 height 36
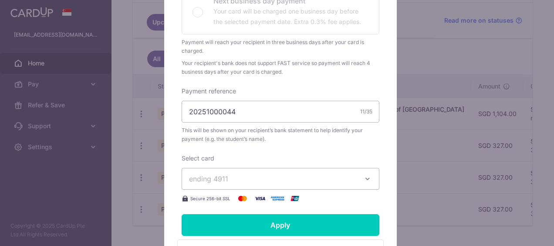
scroll to position [276, 0]
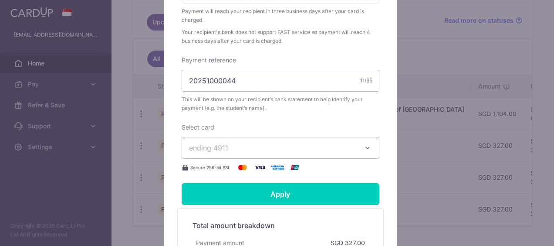
type input "3,334.90"
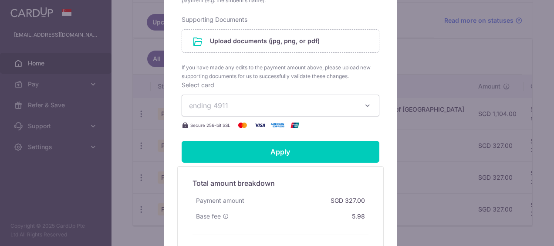
scroll to position [385, 0]
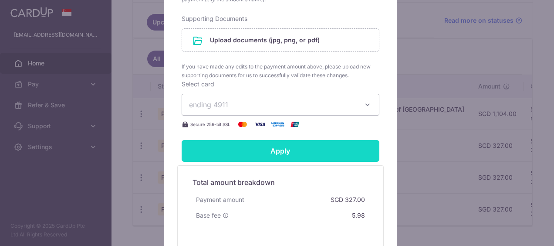
click at [295, 158] on input "Apply" at bounding box center [281, 151] width 198 height 22
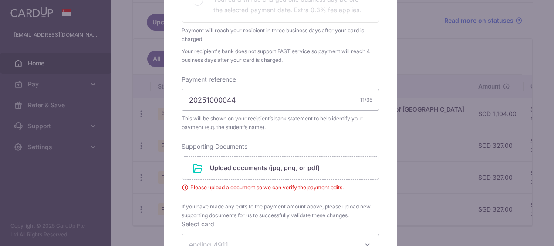
scroll to position [271, 0]
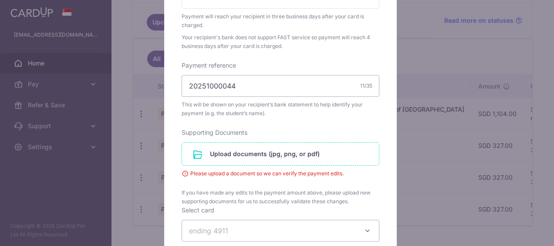
click at [300, 160] on input "file" at bounding box center [280, 153] width 197 height 23
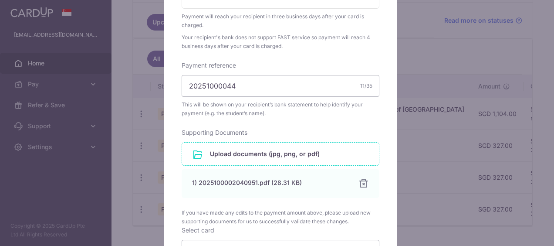
click at [291, 164] on input "file" at bounding box center [280, 153] width 197 height 23
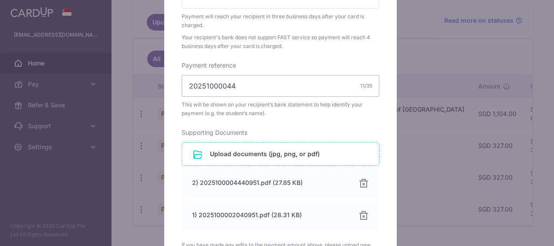
click at [288, 165] on input "file" at bounding box center [280, 153] width 197 height 23
click at [296, 165] on input "file" at bounding box center [280, 153] width 197 height 23
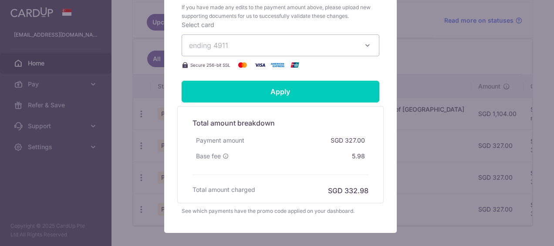
scroll to position [574, 0]
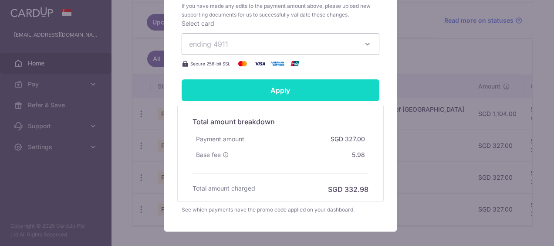
click at [280, 98] on input "Apply" at bounding box center [281, 90] width 198 height 22
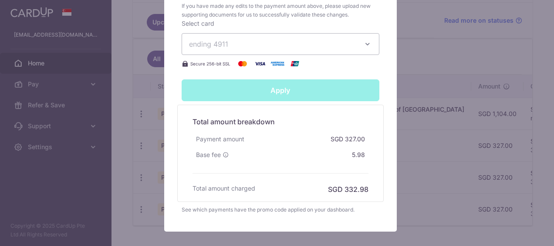
type input "Successfully Applied"
click at [209, 159] on span "Base fee" at bounding box center [208, 154] width 25 height 9
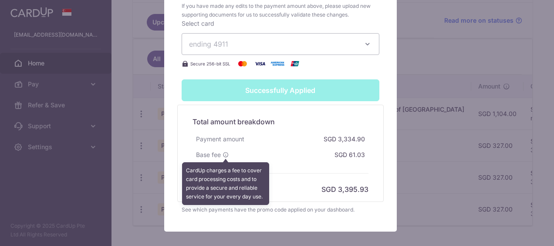
click at [222, 158] on icon at bounding box center [225, 155] width 6 height 6
click at [281, 147] on div "Payment amount SGD 3,334.90" at bounding box center [280, 139] width 176 height 16
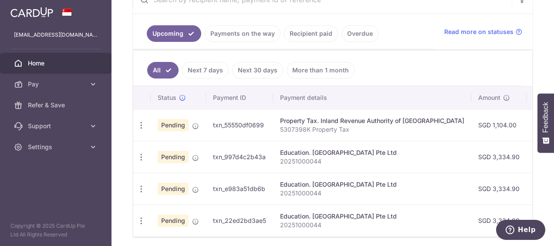
scroll to position [182, 0]
click at [231, 30] on link "Payments on the way" at bounding box center [243, 34] width 76 height 17
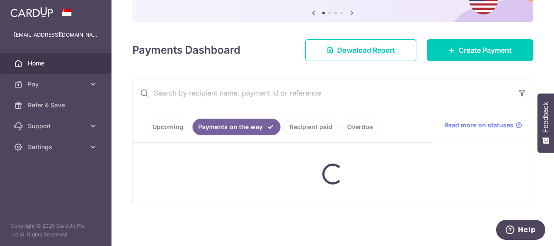
scroll to position [147, 0]
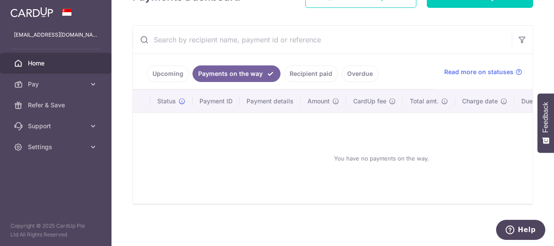
click at [165, 68] on link "Upcoming" at bounding box center [168, 73] width 42 height 17
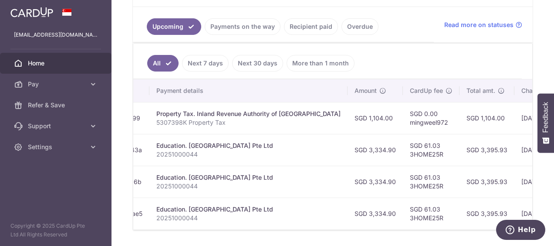
scroll to position [188, 0]
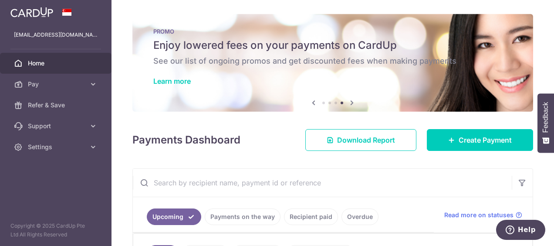
click at [38, 64] on span "Home" at bounding box center [56, 63] width 57 height 9
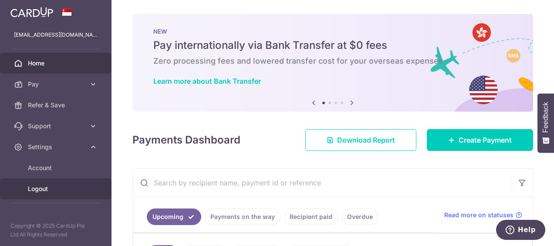
click at [39, 191] on span "Logout" at bounding box center [56, 188] width 57 height 9
